Goal: Information Seeking & Learning: Learn about a topic

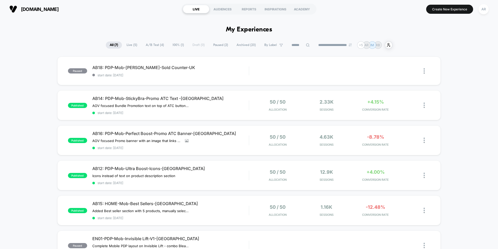
click at [488, 13] on button "AR" at bounding box center [483, 9] width 13 height 11
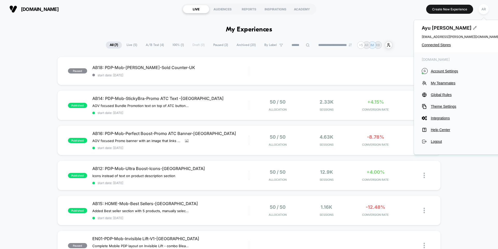
click at [449, 47] on div "[PERSON_NAME] [EMAIL_ADDRESS][PERSON_NAME][DOMAIN_NAME] Connected Stores" at bounding box center [460, 36] width 93 height 32
click at [448, 45] on span "Connected Stores" at bounding box center [461, 45] width 78 height 4
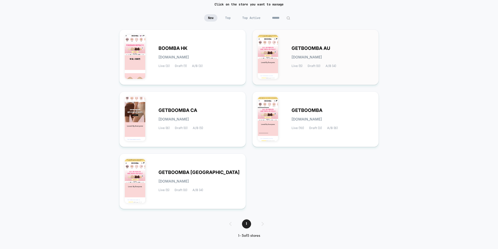
scroll to position [42, 0]
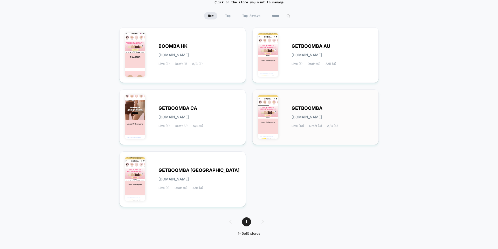
click at [294, 107] on span "GETBOOMBA" at bounding box center [307, 108] width 31 height 4
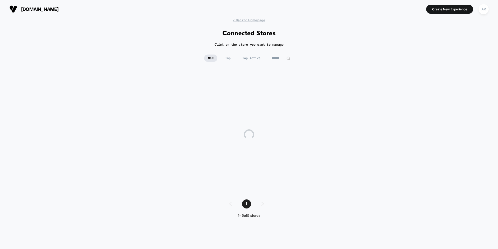
scroll to position [0, 0]
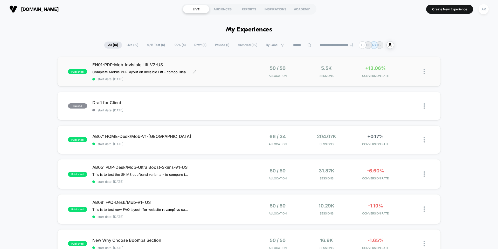
click at [237, 63] on span "EN01-PDP-Mob-Invisible Lift-V2-US" at bounding box center [170, 64] width 156 height 5
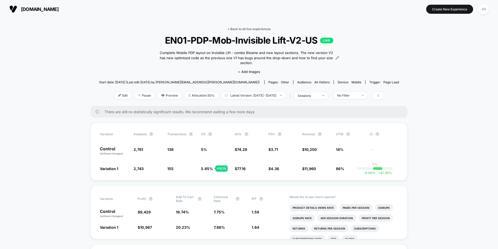
click at [235, 28] on link "< Back to all live experiences" at bounding box center [249, 29] width 43 height 4
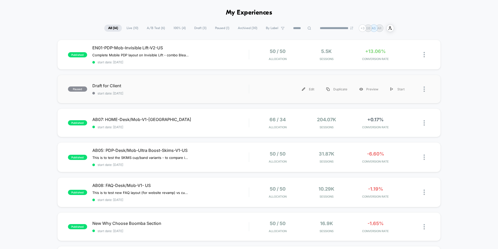
scroll to position [26, 0]
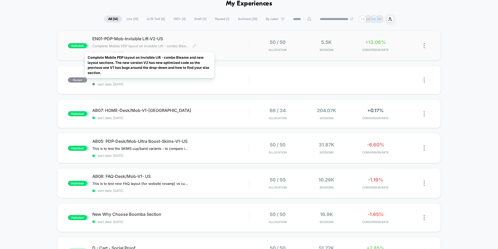
click at [150, 45] on span "Complete Mobile PDP layout on Invisible Lift - combo Bleame and new layout sect…" at bounding box center [140, 46] width 96 height 4
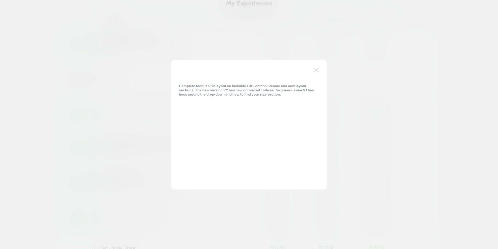
click at [319, 71] on button at bounding box center [317, 70] width 8 height 8
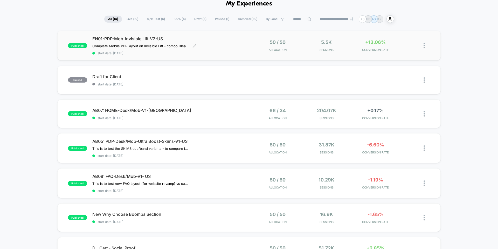
click at [159, 37] on span "EN01-PDP-Mob-Invisible Lift-V2-US" at bounding box center [170, 38] width 156 height 5
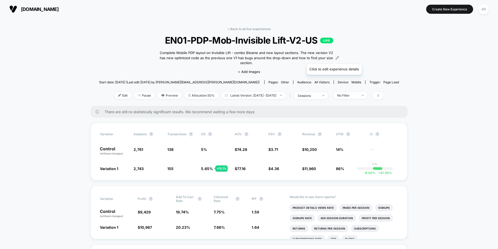
click at [335, 60] on div "Complete Mobile PDP layout on Invisible Lift - combo Bleame and new layout sect…" at bounding box center [249, 57] width 180 height 15
click at [336, 59] on icon at bounding box center [338, 58] width 4 height 4
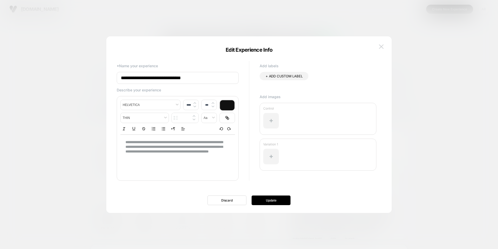
click at [383, 46] on img at bounding box center [381, 46] width 5 height 4
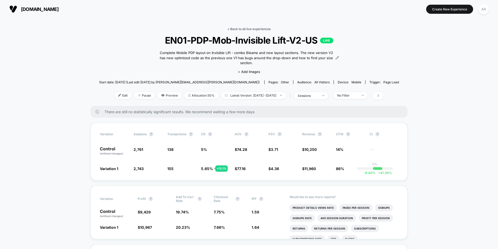
click at [231, 29] on link "< Back to all live experiences" at bounding box center [249, 29] width 43 height 4
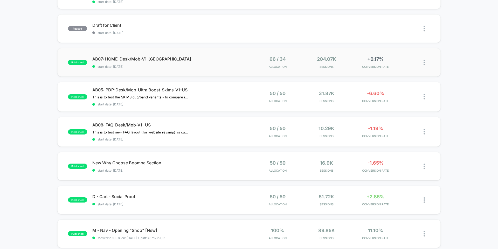
scroll to position [78, 0]
click at [166, 163] on icon at bounding box center [166, 162] width 4 height 4
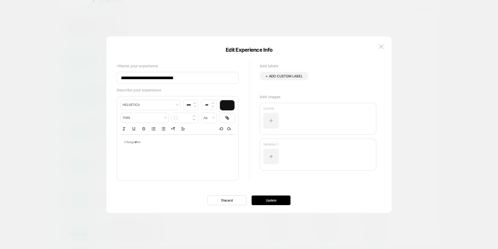
click at [58, 139] on div at bounding box center [249, 124] width 498 height 249
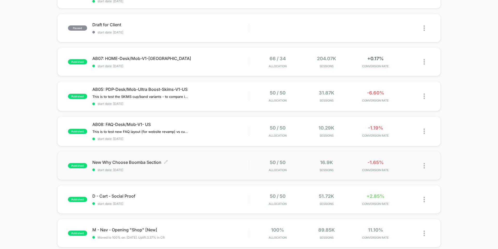
click at [231, 164] on span "New Why Choose Boomba Section Click to edit experience details" at bounding box center [170, 162] width 156 height 5
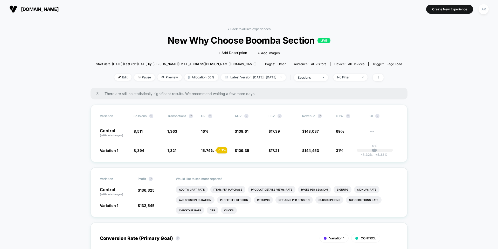
click at [241, 29] on link "< Back to all live experiences" at bounding box center [249, 29] width 43 height 4
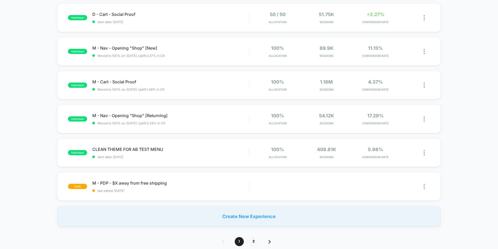
scroll to position [156, 0]
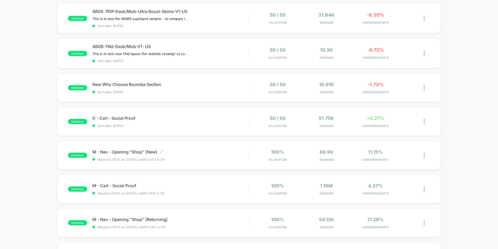
drag, startPoint x: 193, startPoint y: 152, endPoint x: 45, endPoint y: 106, distance: 155.0
click at [43, 107] on div "published EN01-PDP-Mob-Invisible Lift-V2-US Complete Mobile PDP layout on Invis…" at bounding box center [249, 116] width 498 height 430
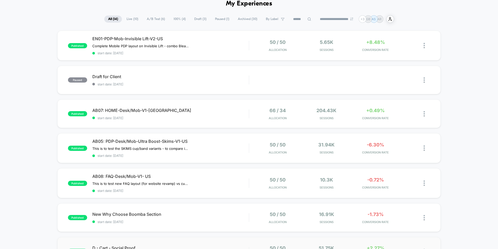
scroll to position [0, 0]
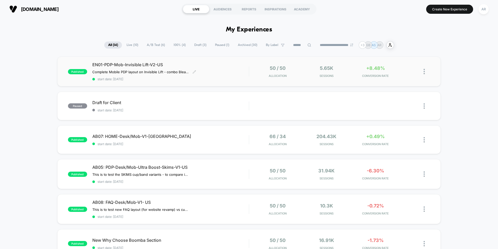
click at [243, 80] on span "start date: [DATE]" at bounding box center [170, 79] width 156 height 4
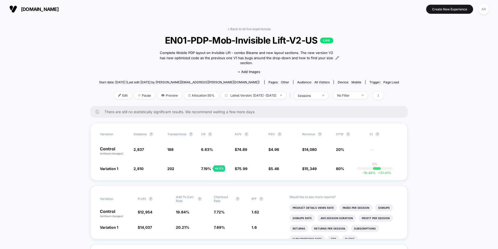
click at [332, 59] on div "Complete Mobile PDP layout on Invisible Lift - combo Bleame and new layout sect…" at bounding box center [249, 57] width 180 height 15
click at [336, 60] on icon at bounding box center [338, 58] width 4 height 4
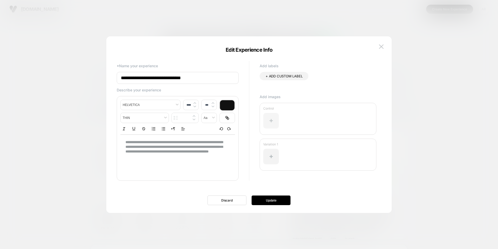
click at [277, 120] on div at bounding box center [271, 121] width 16 height 16
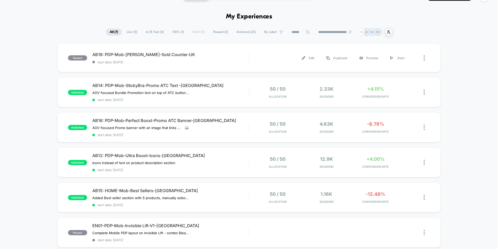
scroll to position [26, 0]
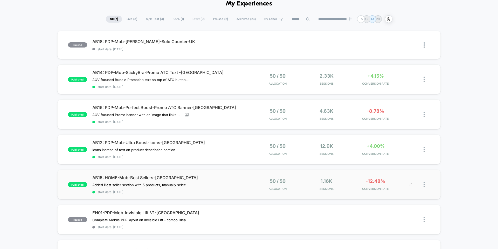
click at [250, 180] on div "50 / 50 Allocation 1.16k Sessions -12.48% CONVERSION RATE" at bounding box center [339, 184] width 181 height 12
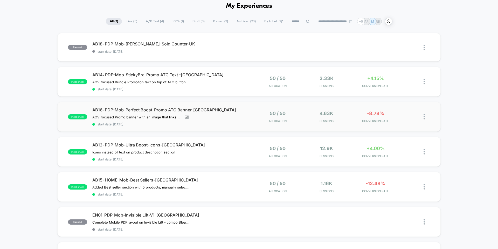
scroll to position [52, 0]
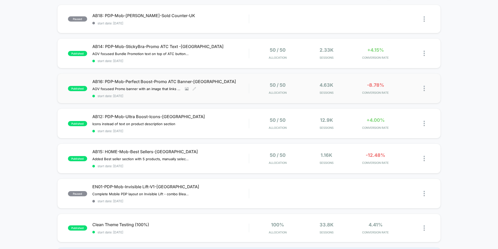
click at [225, 96] on span "start date: [DATE]" at bounding box center [170, 96] width 156 height 4
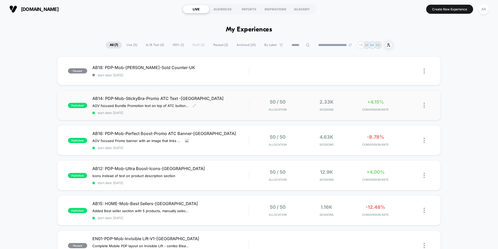
click at [235, 100] on span "AB14: PDP-Mob-StickyBra-Promo ATC Text -[GEOGRAPHIC_DATA]" at bounding box center [170, 98] width 156 height 5
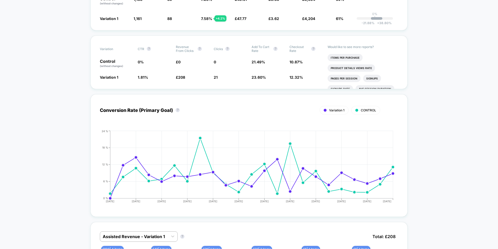
scroll to position [337, 0]
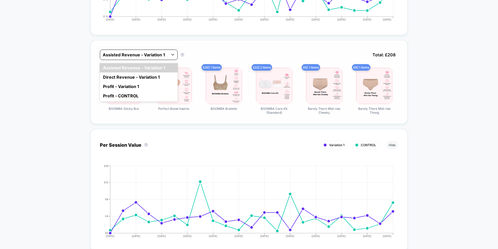
click at [166, 51] on div "Assisted Revenue - Variation 1" at bounding box center [134, 55] width 68 height 8
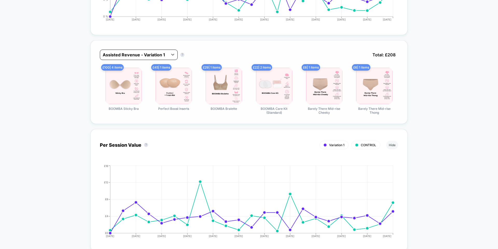
click at [166, 51] on div "Assisted Revenue - Variation 1" at bounding box center [134, 55] width 68 height 8
click at [169, 50] on div at bounding box center [172, 54] width 9 height 9
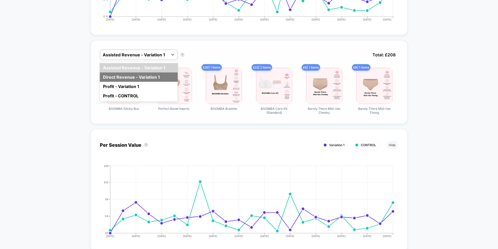
click at [162, 72] on div "Direct Revenue - Variation 1" at bounding box center [139, 76] width 78 height 9
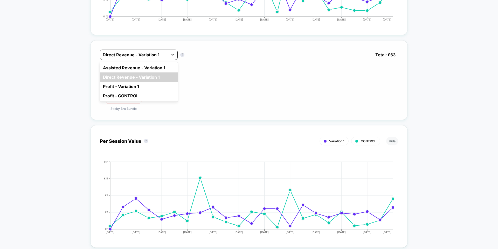
click at [166, 51] on div "Direct Revenue - Variation 1" at bounding box center [134, 55] width 68 height 8
click at [163, 63] on div "Assisted Revenue - Variation 1" at bounding box center [139, 67] width 78 height 9
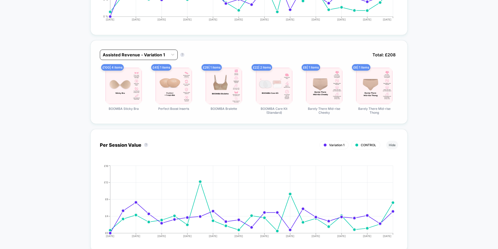
click at [164, 52] on div at bounding box center [134, 55] width 63 height 6
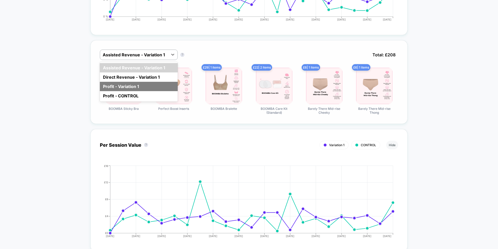
click at [158, 82] on div "Profit - Variation 1" at bounding box center [139, 86] width 78 height 9
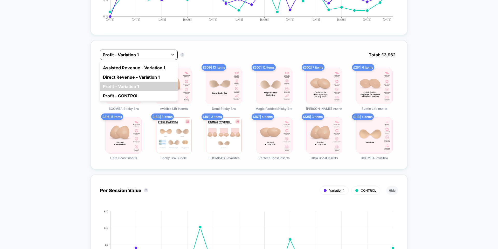
click at [160, 52] on div at bounding box center [134, 55] width 63 height 6
click at [159, 63] on div "Assisted Revenue - Variation 1" at bounding box center [139, 67] width 78 height 9
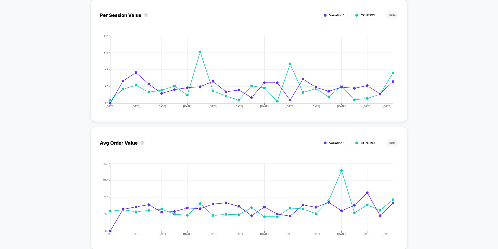
scroll to position [311, 0]
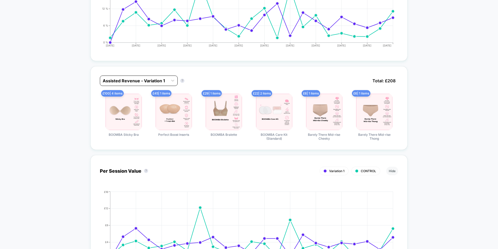
click at [134, 78] on div at bounding box center [134, 81] width 63 height 6
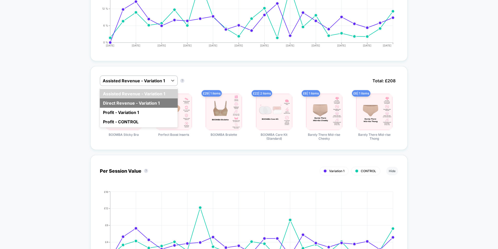
click at [133, 98] on div "Direct Revenue - Variation 1" at bounding box center [139, 102] width 78 height 9
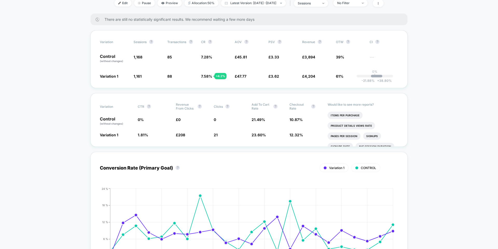
scroll to position [0, 0]
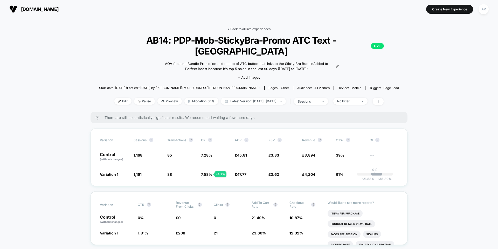
click at [232, 29] on link "< Back to all live experiences" at bounding box center [249, 29] width 43 height 4
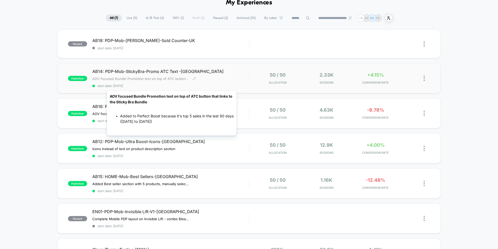
scroll to position [52, 0]
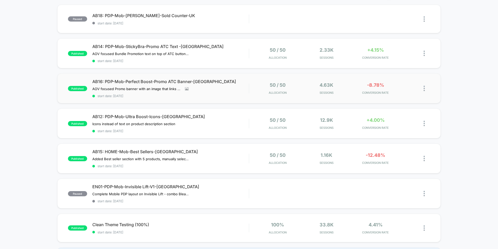
click at [216, 95] on span "start date: [DATE]" at bounding box center [170, 96] width 156 height 4
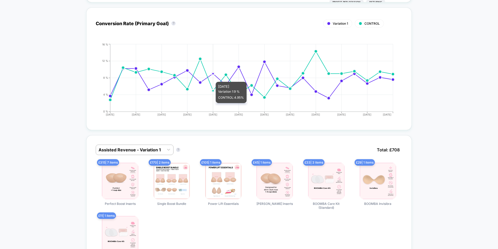
scroll to position [260, 0]
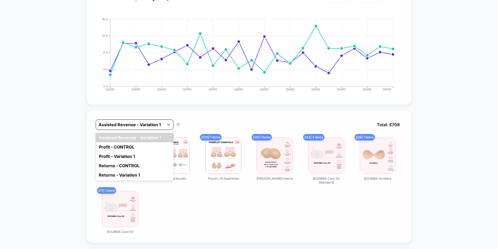
click at [152, 121] on div at bounding box center [130, 124] width 63 height 6
click at [146, 152] on div "Profit - Variation 1" at bounding box center [135, 156] width 78 height 9
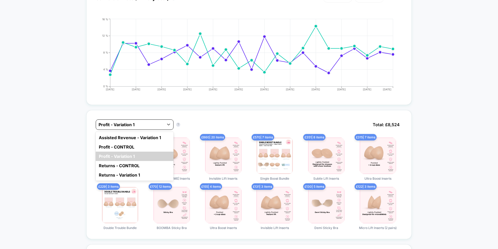
click at [140, 121] on div at bounding box center [130, 124] width 63 height 6
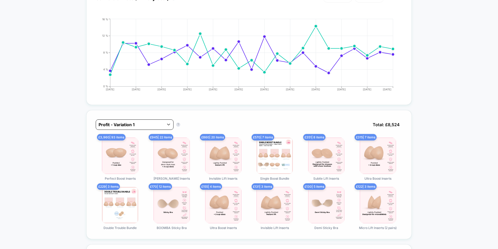
click at [161, 121] on div at bounding box center [130, 124] width 63 height 6
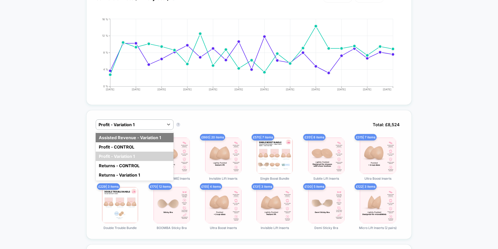
click at [157, 133] on div "Assisted Revenue - Variation 1" at bounding box center [135, 137] width 78 height 9
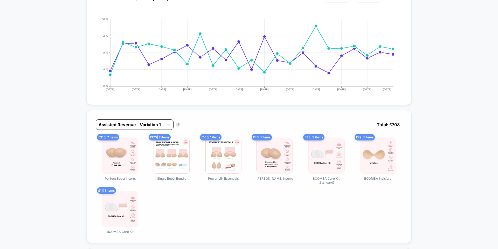
click at [157, 121] on div at bounding box center [130, 124] width 63 height 6
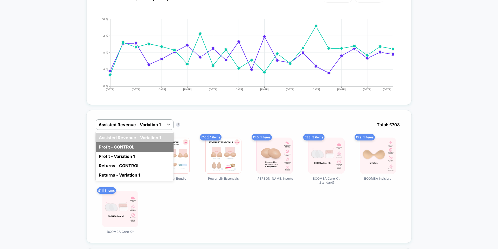
click at [151, 142] on div "Profit - CONTROL" at bounding box center [135, 146] width 78 height 9
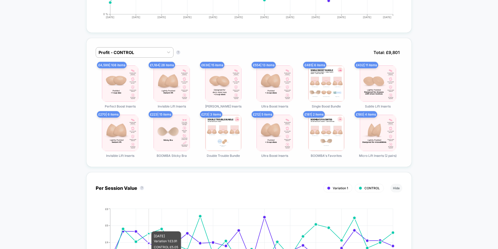
scroll to position [311, 0]
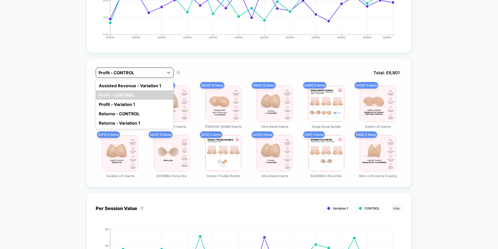
click at [162, 69] on div "Profit - CONTROL" at bounding box center [130, 73] width 68 height 8
click at [159, 81] on div "Assisted Revenue - Variation 1" at bounding box center [135, 85] width 78 height 9
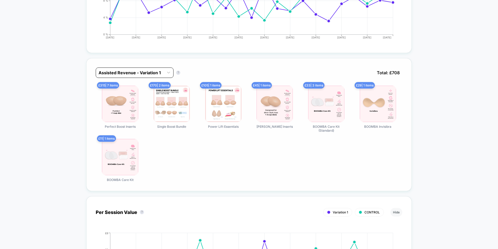
click at [158, 70] on div at bounding box center [130, 73] width 63 height 6
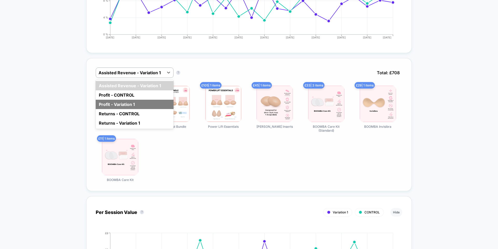
click at [160, 100] on div "Profit - Variation 1" at bounding box center [135, 104] width 78 height 9
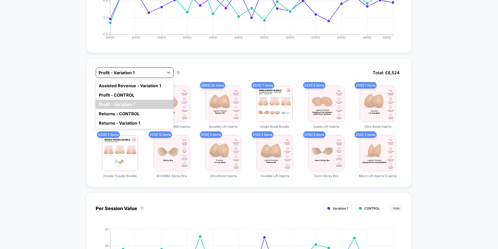
click at [154, 70] on div at bounding box center [130, 73] width 63 height 6
click at [149, 81] on div "Assisted Revenue - Variation 1" at bounding box center [135, 85] width 78 height 9
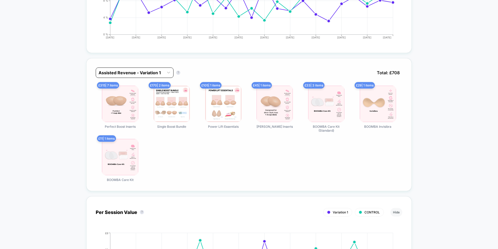
click at [151, 70] on div at bounding box center [130, 73] width 63 height 6
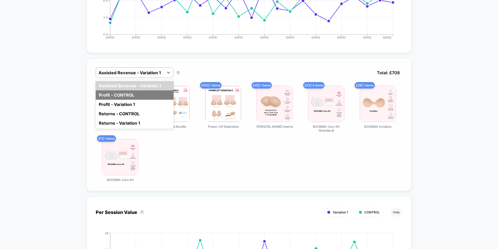
click at [149, 90] on div "Profit - CONTROL" at bounding box center [135, 94] width 78 height 9
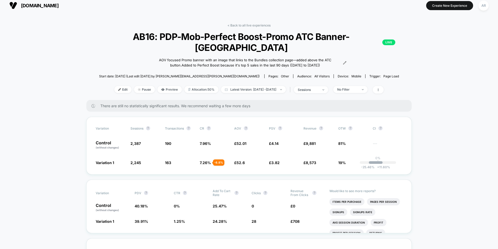
scroll to position [0, 0]
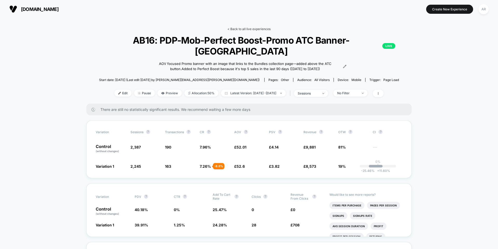
click at [236, 30] on link "< Back to all live experiences" at bounding box center [249, 29] width 43 height 4
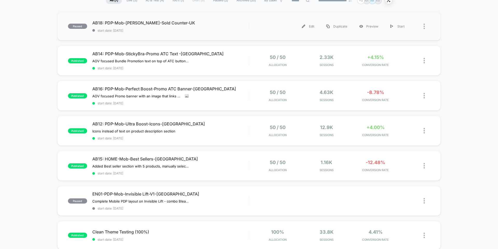
scroll to position [52, 0]
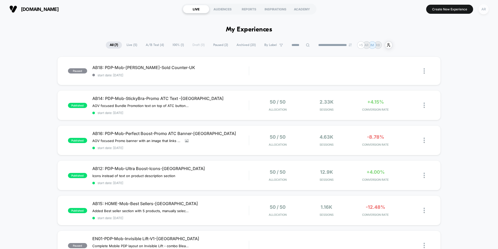
click at [482, 7] on div "AR" at bounding box center [484, 9] width 10 height 10
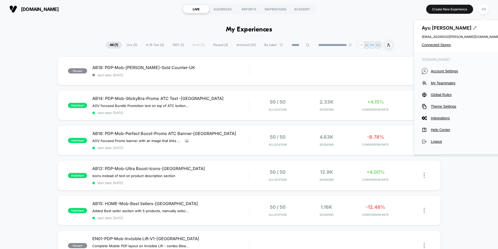
click at [445, 47] on div "[PERSON_NAME] [EMAIL_ADDRESS][PERSON_NAME][DOMAIN_NAME] Connected Stores" at bounding box center [460, 36] width 93 height 32
click at [444, 45] on span "Connected Stores" at bounding box center [461, 45] width 78 height 4
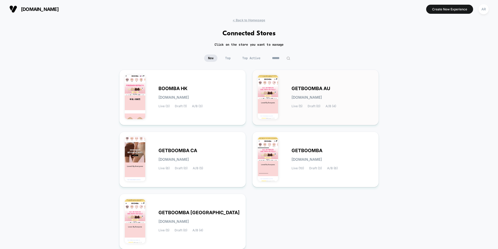
click at [304, 92] on div "GETBOOMBA AU getboomba-au.myshopify.com Live (5) Draft (0) A/B (4)" at bounding box center [333, 97] width 82 height 21
